Goal: Transaction & Acquisition: Purchase product/service

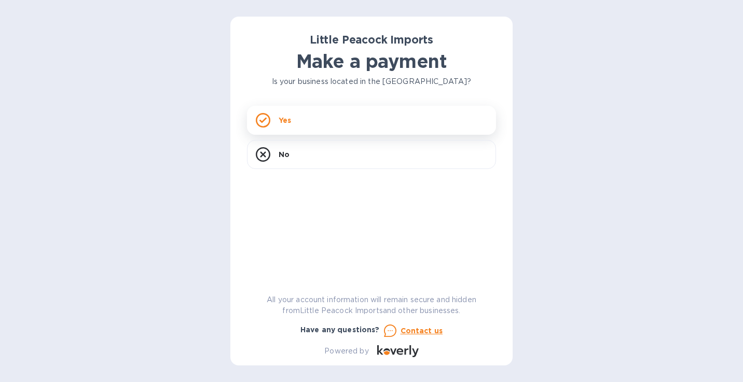
click at [295, 126] on div "Yes" at bounding box center [371, 120] width 249 height 29
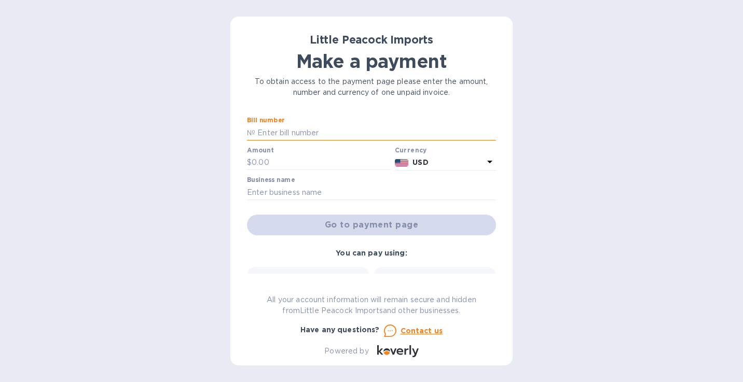
click at [286, 134] on input "text" at bounding box center [375, 133] width 241 height 16
type input "LP2507293"
click at [295, 163] on input "text" at bounding box center [321, 163] width 139 height 16
type input "780.00"
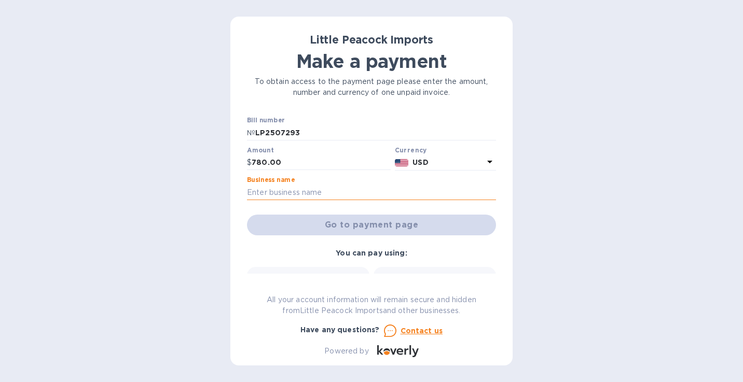
click at [300, 194] on input "text" at bounding box center [371, 193] width 249 height 16
type input "Smith & Vine LLC"
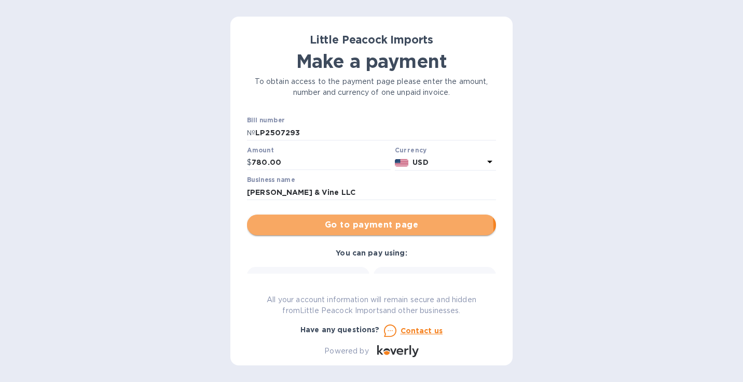
click at [338, 230] on span "Go to payment page" at bounding box center [371, 225] width 233 height 12
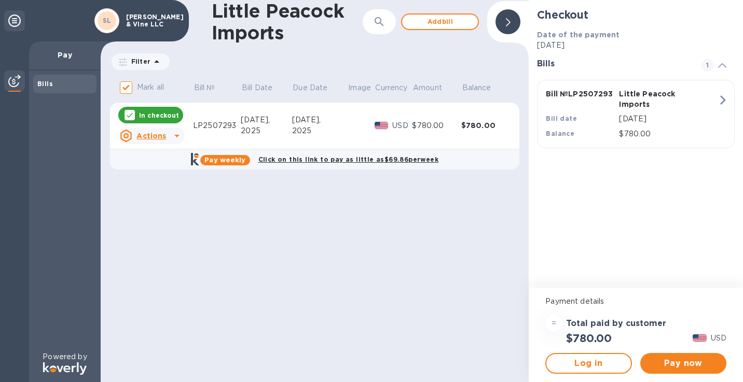
click at [63, 84] on div "Bills" at bounding box center [64, 84] width 55 height 10
click at [419, 23] on span "Add bill" at bounding box center [440, 22] width 59 height 12
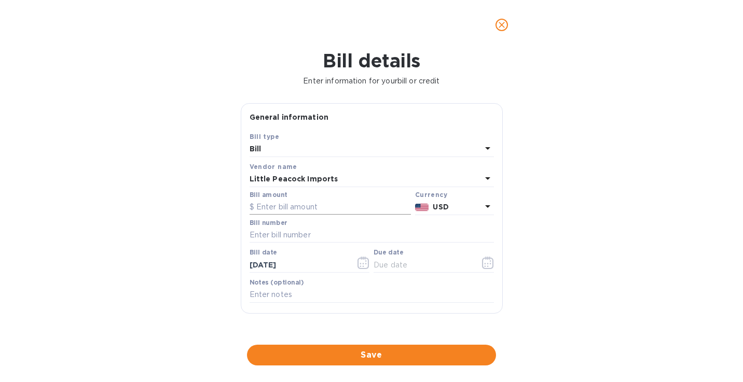
click at [277, 209] on input "text" at bounding box center [330, 208] width 161 height 16
type input "1,080.00"
click at [265, 236] on input "text" at bounding box center [372, 236] width 244 height 16
type input "LP2507305"
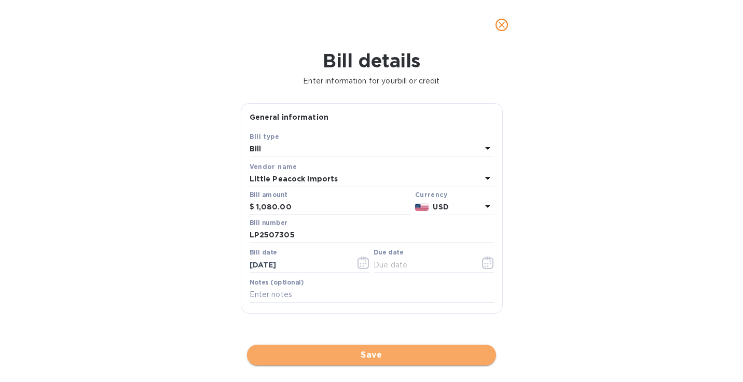
click at [375, 354] on span "Save" at bounding box center [371, 355] width 233 height 12
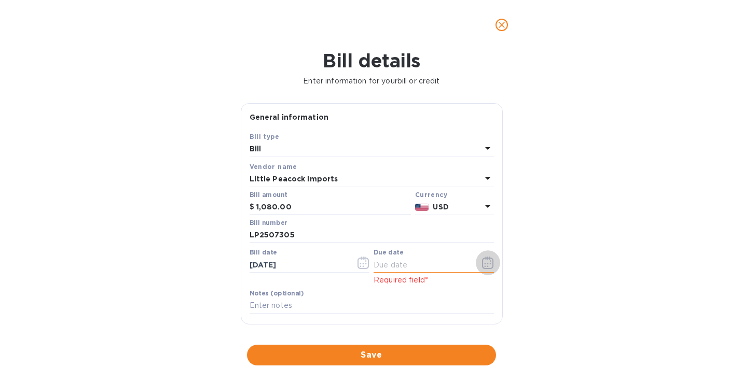
click at [483, 266] on icon "button" at bounding box center [488, 263] width 12 height 12
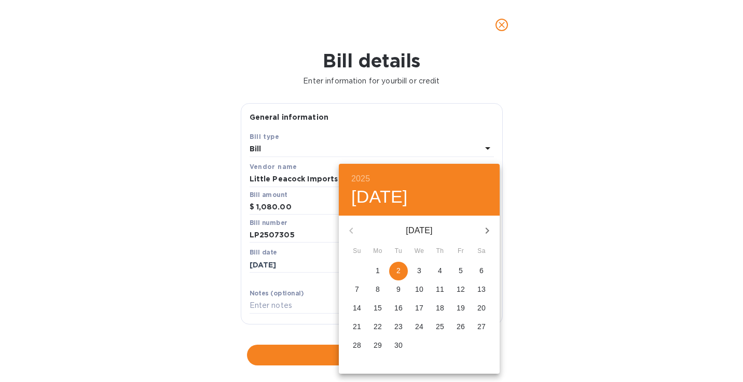
click at [402, 269] on span "2" at bounding box center [398, 271] width 19 height 10
type input "09/02/2025"
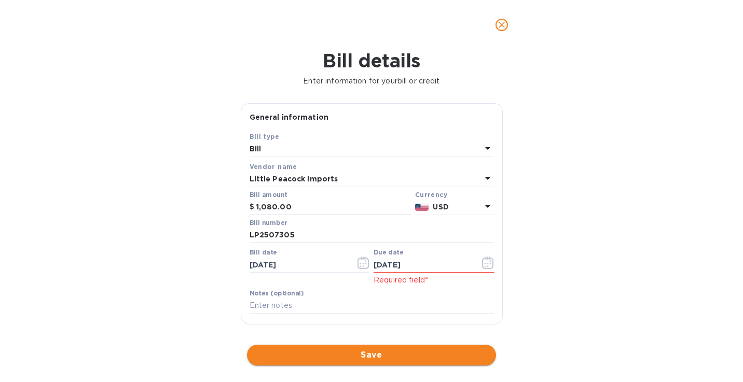
click at [330, 358] on span "Save" at bounding box center [371, 355] width 233 height 12
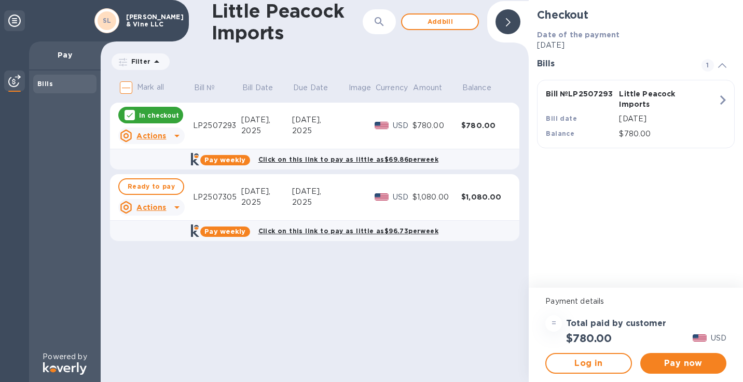
click at [150, 207] on u "Actions" at bounding box center [151, 207] width 30 height 8
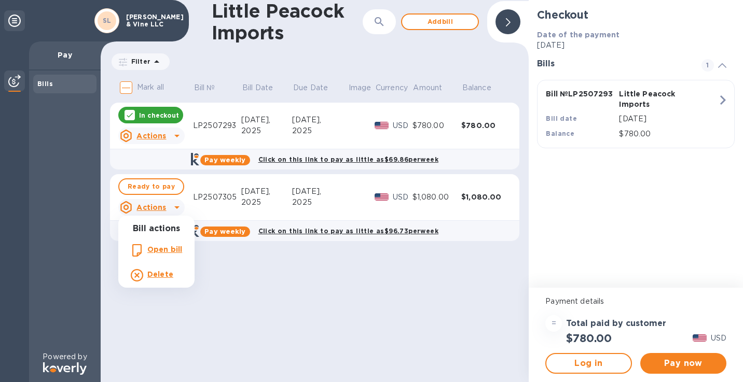
click at [153, 188] on div at bounding box center [371, 191] width 743 height 382
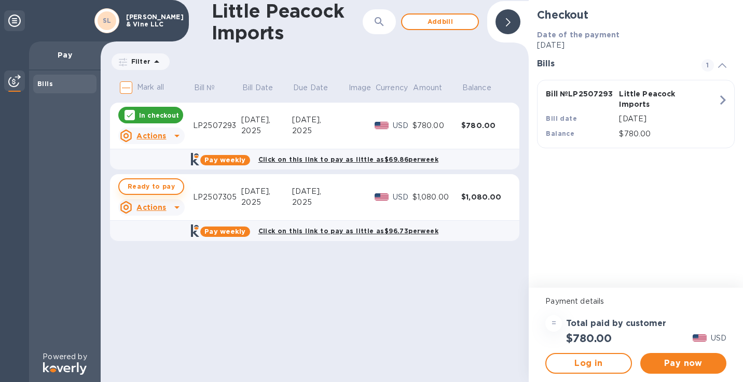
click at [151, 183] on span "Ready to pay" at bounding box center [151, 187] width 47 height 12
checkbox input "true"
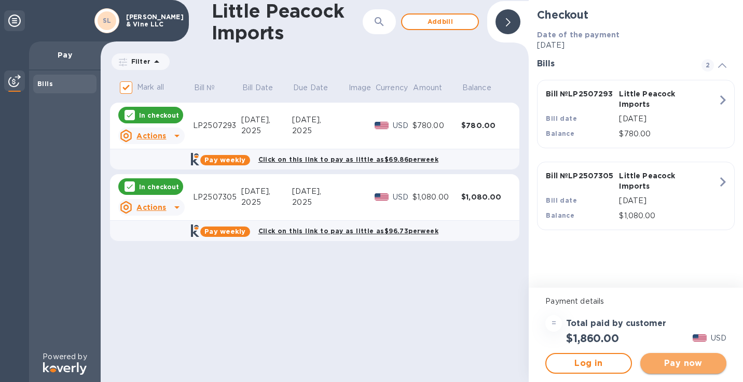
click at [680, 365] on span "Pay now" at bounding box center [684, 364] width 70 height 12
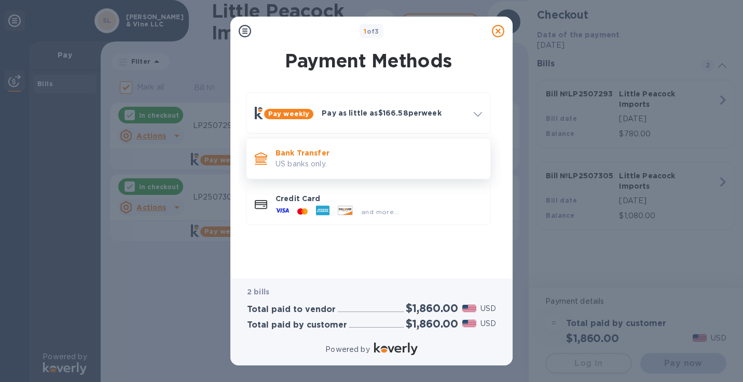
click at [307, 157] on p "Bank Transfer" at bounding box center [379, 153] width 207 height 10
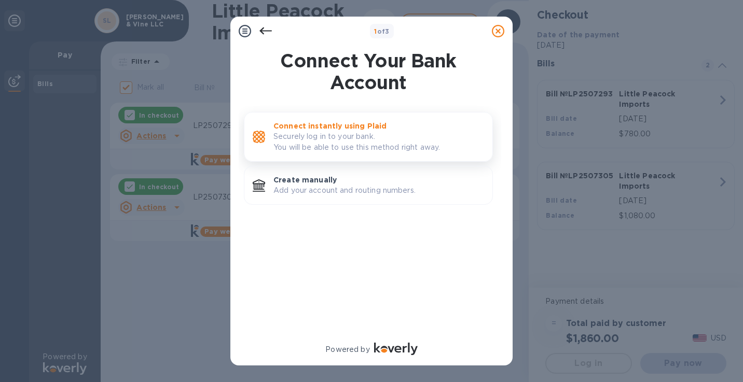
click at [330, 127] on p "Connect instantly using Plaid" at bounding box center [379, 126] width 211 height 10
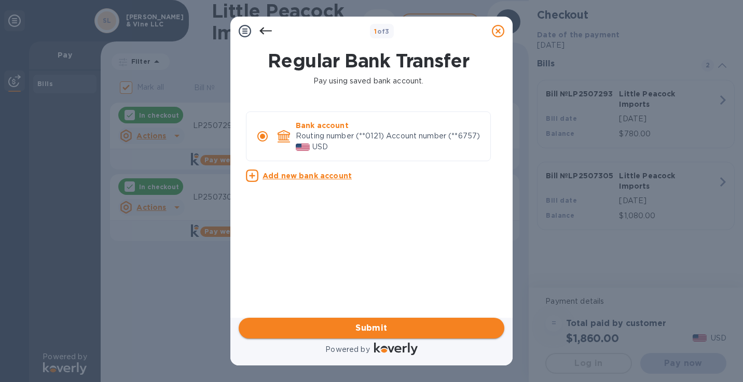
click at [403, 330] on span "Submit" at bounding box center [371, 328] width 249 height 12
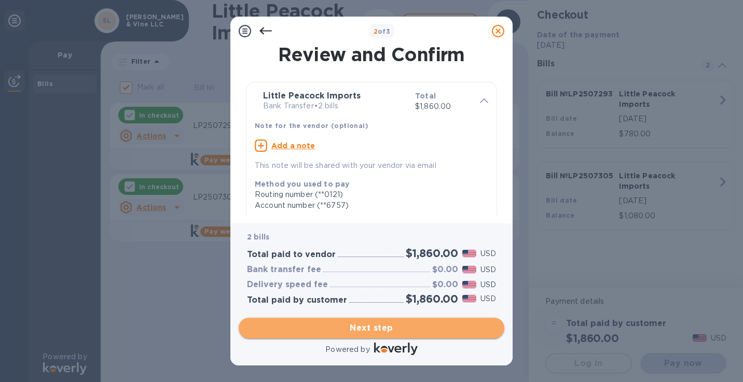
click at [348, 330] on span "Next step" at bounding box center [371, 328] width 249 height 12
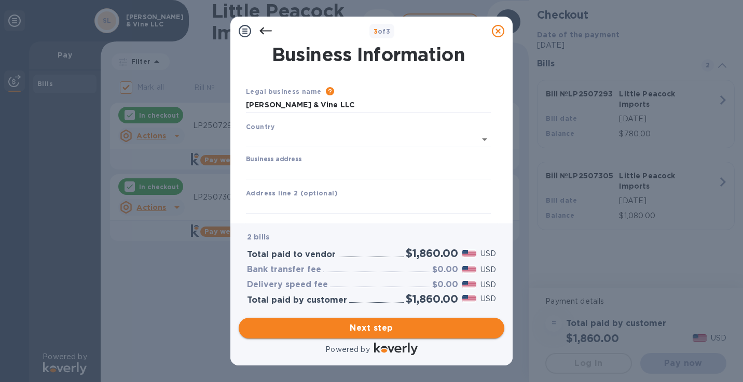
type input "United States"
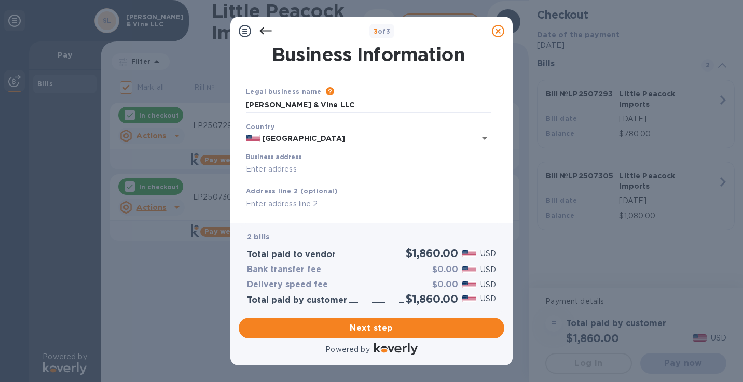
click at [295, 167] on input "Business address" at bounding box center [368, 170] width 245 height 16
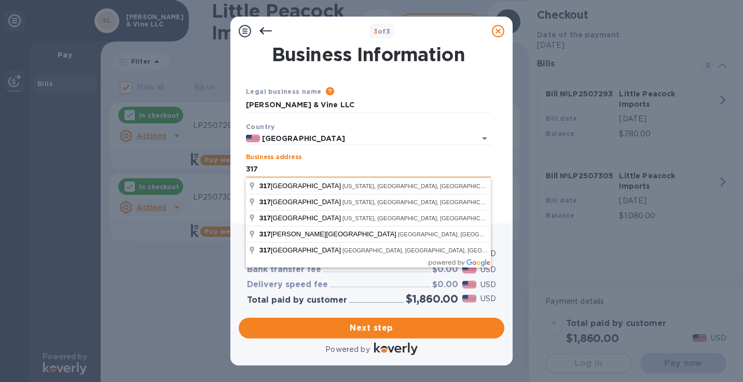
type input "317 Smith Street"
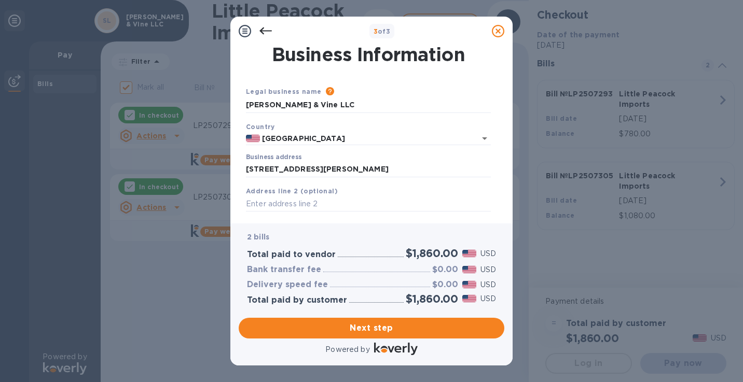
click at [354, 154] on div "Business address 317 Smith Street" at bounding box center [368, 166] width 245 height 24
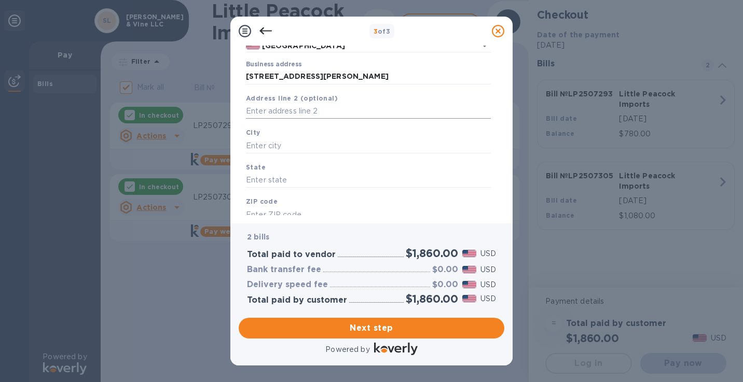
scroll to position [101, 0]
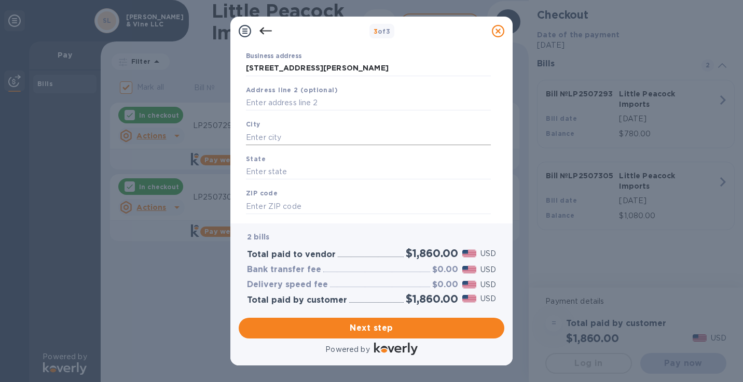
click at [286, 134] on input "text" at bounding box center [368, 138] width 245 height 16
type input "Brooklyn"
click at [280, 174] on input "text" at bounding box center [368, 173] width 245 height 16
type input "NY"
click at [276, 209] on input "text" at bounding box center [368, 207] width 245 height 16
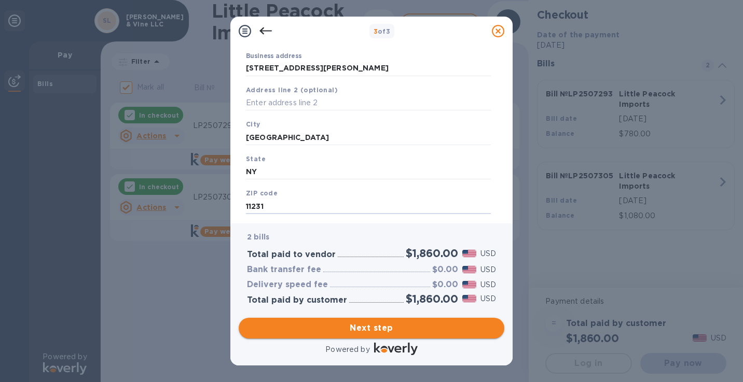
type input "11231"
click at [320, 329] on span "Next step" at bounding box center [371, 328] width 249 height 12
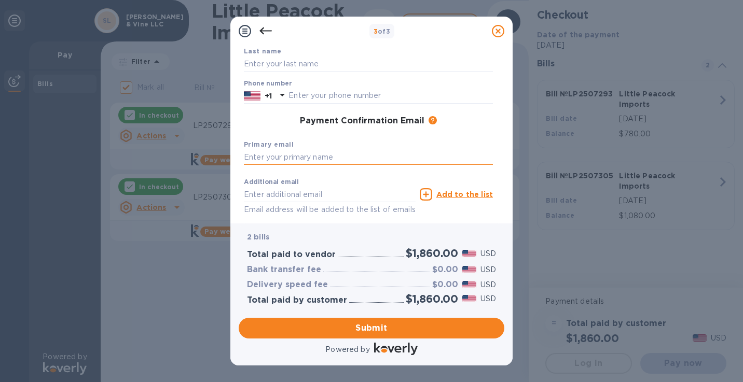
click at [329, 159] on input "text" at bounding box center [368, 158] width 249 height 16
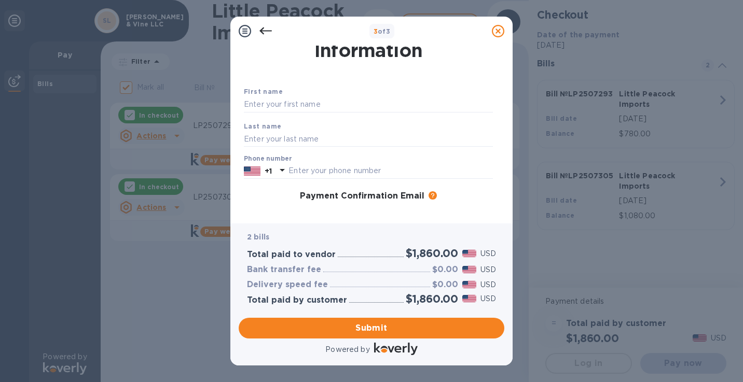
scroll to position [18, 0]
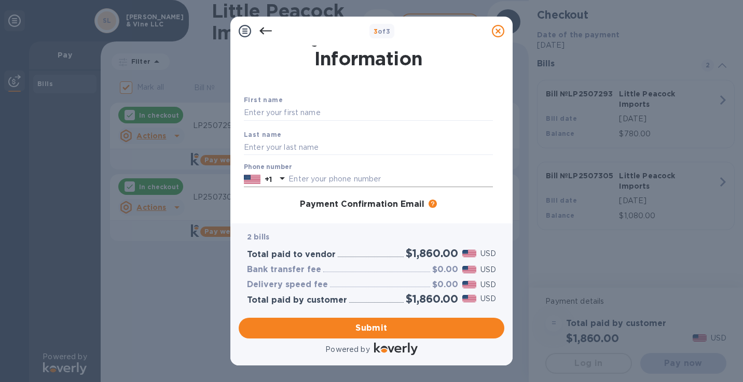
type input "michelepravda@gmail.com"
click at [316, 180] on input "text" at bounding box center [391, 180] width 204 height 16
type input "9173851247"
click at [373, 161] on div "Phone number +1 9173851247" at bounding box center [368, 175] width 257 height 32
click at [287, 110] on input "text" at bounding box center [368, 113] width 249 height 16
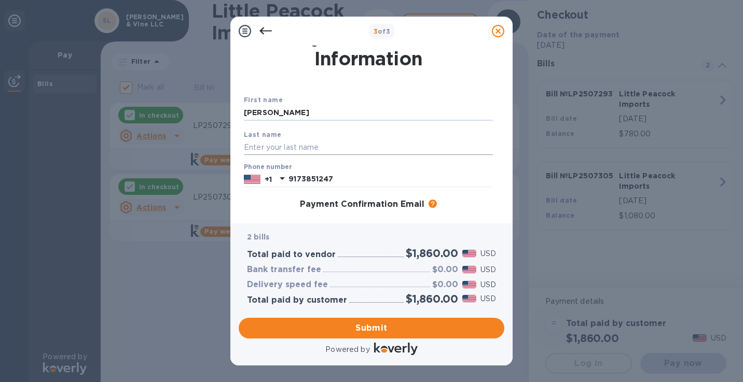
type input "Michele"
click at [270, 150] on input "text" at bounding box center [368, 148] width 249 height 16
type input "Pravda"
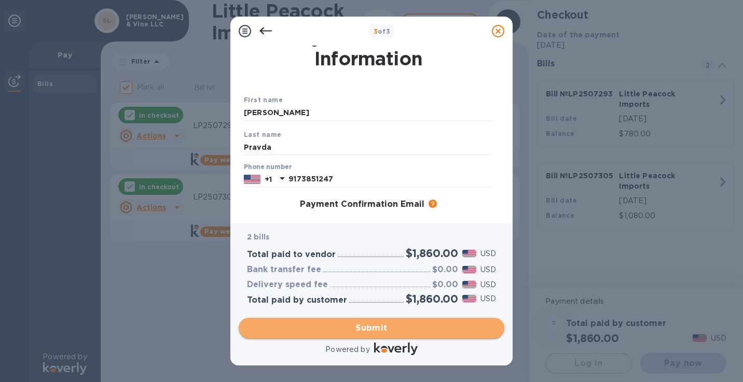
click at [310, 328] on span "Submit" at bounding box center [371, 328] width 249 height 12
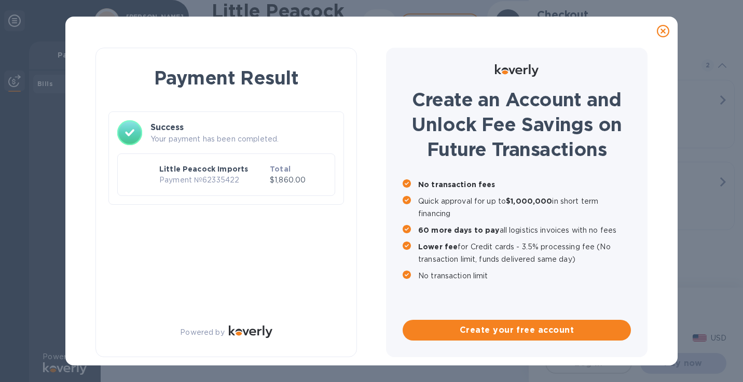
checkbox input "false"
